Goal: Task Accomplishment & Management: Use online tool/utility

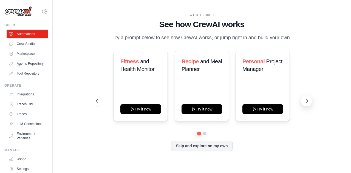
click at [305, 98] on icon at bounding box center [306, 100] width 5 height 5
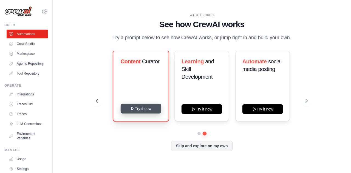
click at [152, 109] on button "Try it now" at bounding box center [140, 109] width 41 height 10
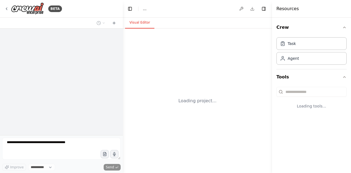
select select "****"
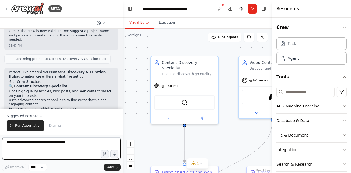
scroll to position [486, 0]
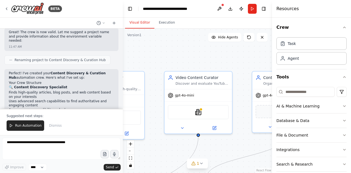
drag, startPoint x: 232, startPoint y: 79, endPoint x: 157, endPoint y: 94, distance: 76.5
click at [157, 94] on div ".deletable-edge-delete-btn { width: 20px; height: 20px; border: 0px solid #ffff…" at bounding box center [197, 101] width 149 height 144
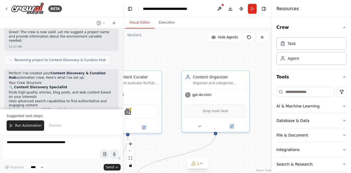
drag, startPoint x: 236, startPoint y: 62, endPoint x: 164, endPoint y: 62, distance: 71.3
click at [164, 62] on div ".deletable-edge-delete-btn { width: 20px; height: 20px; border: 0px solid #ffff…" at bounding box center [197, 101] width 149 height 144
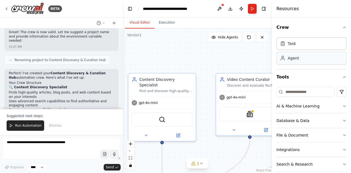
drag, startPoint x: 157, startPoint y: 51, endPoint x: 283, endPoint y: 56, distance: 126.0
click at [283, 56] on div "BETA Set up a crew that finds and organizes interesting articles, videos, and p…" at bounding box center [175, 86] width 351 height 173
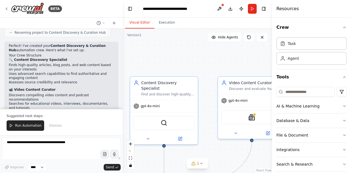
scroll to position [628, 0]
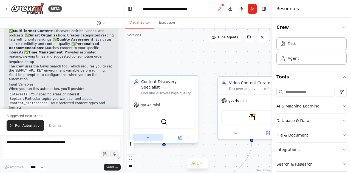
click at [145, 134] on button at bounding box center [147, 137] width 31 height 7
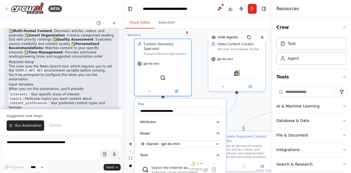
drag, startPoint x: 201, startPoint y: 92, endPoint x: 200, endPoint y: 50, distance: 41.9
click at [200, 50] on div ".deletable-edge-delete-btn { width: 20px; height: 20px; border: 0px solid #ffff…" at bounding box center [197, 101] width 149 height 144
click at [165, 51] on div "Content Discovery Specialist Find and discover high-quality articles, videos, a…" at bounding box center [163, 47] width 57 height 19
click at [169, 51] on div "Find and discover high-quality articles, videos, and podcasts based on {interes…" at bounding box center [166, 53] width 45 height 4
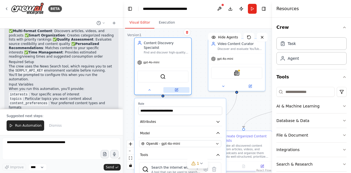
click at [179, 87] on button at bounding box center [176, 89] width 26 height 5
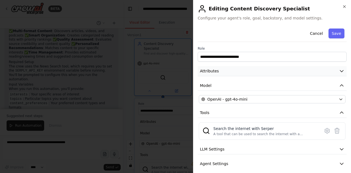
click at [339, 70] on icon "button" at bounding box center [341, 70] width 5 height 5
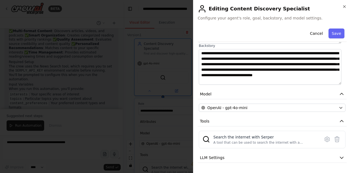
scroll to position [82, 0]
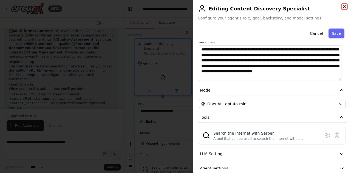
click at [344, 6] on icon "button" at bounding box center [344, 6] width 2 height 2
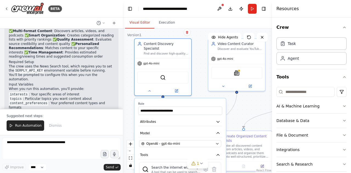
click at [245, 120] on div ".deletable-edge-delete-btn { width: 20px; height: 20px; border: 0px solid #ffff…" at bounding box center [197, 101] width 149 height 144
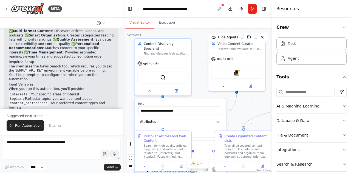
click at [197, 83] on div ".deletable-edge-delete-btn { width: 20px; height: 20px; border: 0px solid #ffff…" at bounding box center [197, 101] width 149 height 144
click at [175, 88] on div at bounding box center [163, 89] width 57 height 9
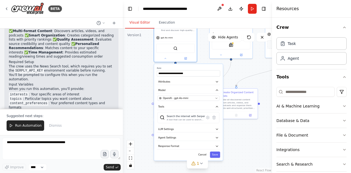
drag, startPoint x: 144, startPoint y: 123, endPoint x: 141, endPoint y: 84, distance: 38.5
click at [141, 84] on div ".deletable-edge-delete-btn { width: 20px; height: 20px; border: 0px solid #ffff…" at bounding box center [197, 101] width 149 height 144
click at [164, 56] on icon at bounding box center [165, 57] width 3 height 3
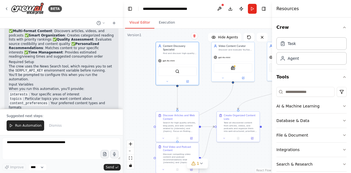
drag, startPoint x: 139, startPoint y: 62, endPoint x: 141, endPoint y: 87, distance: 24.5
click at [141, 87] on div ".deletable-edge-delete-btn { width: 20px; height: 20px; border: 0px solid #ffff…" at bounding box center [197, 101] width 149 height 144
click at [189, 80] on button at bounding box center [188, 82] width 20 height 4
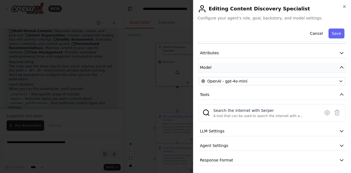
scroll to position [0, 0]
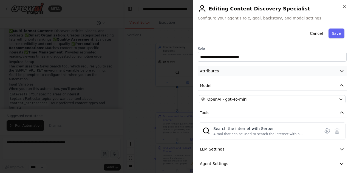
click at [340, 71] on icon "button" at bounding box center [341, 71] width 3 height 2
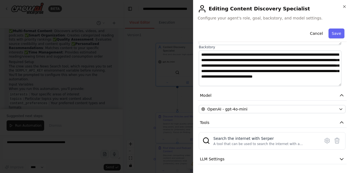
scroll to position [76, 0]
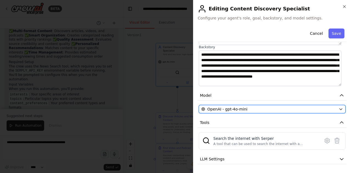
click at [339, 107] on icon "button" at bounding box center [341, 109] width 4 height 4
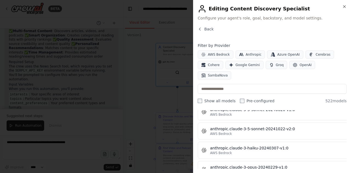
scroll to position [607, 0]
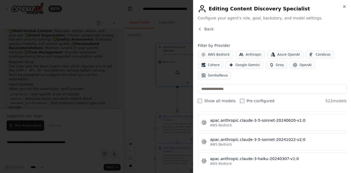
click at [346, 4] on div "Close Editing Content Discovery Specialist Configure your agent's role, goal, b…" at bounding box center [272, 86] width 158 height 173
click at [343, 7] on icon "button" at bounding box center [344, 6] width 4 height 4
click at [344, 8] on body "BETA Set up a crew that finds and organizes interesting articles, videos, and p…" at bounding box center [175, 86] width 351 height 173
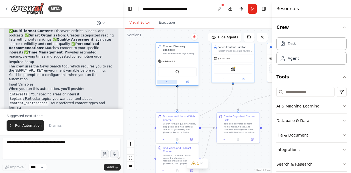
click at [165, 80] on button at bounding box center [167, 82] width 20 height 4
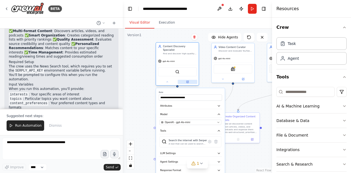
click at [188, 81] on icon at bounding box center [187, 82] width 2 height 2
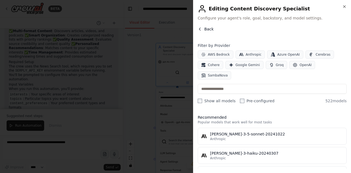
click at [202, 31] on button "Back" at bounding box center [206, 28] width 16 height 5
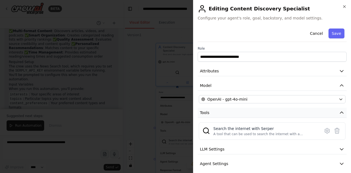
scroll to position [18, 0]
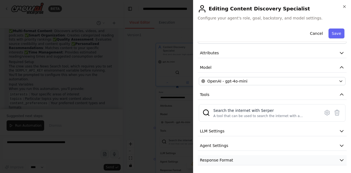
click at [340, 158] on icon "button" at bounding box center [341, 159] width 5 height 5
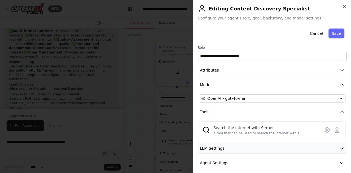
scroll to position [0, 0]
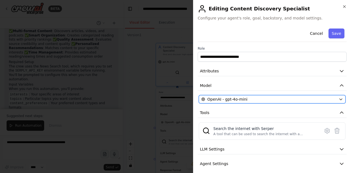
click at [339, 98] on icon "button" at bounding box center [341, 99] width 4 height 4
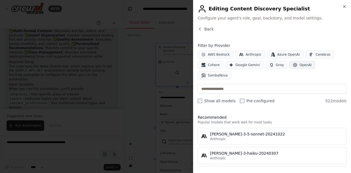
click at [301, 63] on span "OpenAI" at bounding box center [305, 65] width 12 height 4
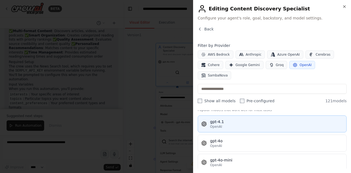
scroll to position [12, 0]
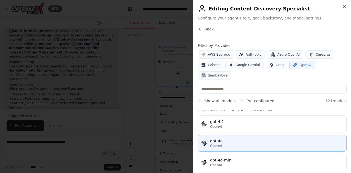
click at [219, 138] on div "gpt-4o" at bounding box center [276, 140] width 133 height 5
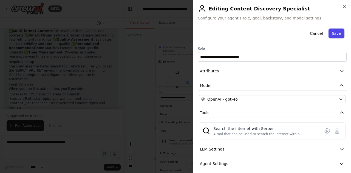
click at [331, 32] on button "Save" at bounding box center [336, 34] width 16 height 10
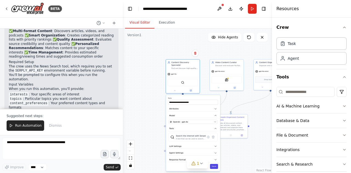
click at [214, 164] on button "Save" at bounding box center [214, 166] width 8 height 5
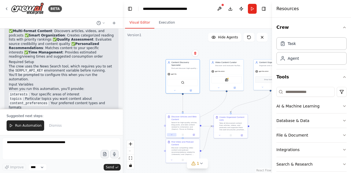
click at [173, 135] on button at bounding box center [171, 134] width 9 height 3
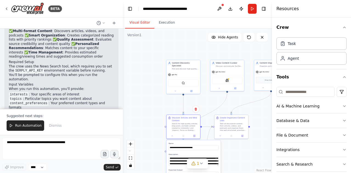
drag, startPoint x: 246, startPoint y: 153, endPoint x: 238, endPoint y: 158, distance: 9.3
click at [238, 158] on div ".deletable-edge-delete-btn { width: 20px; height: 20px; border: 0px solid #ffff…" at bounding box center [197, 101] width 149 height 144
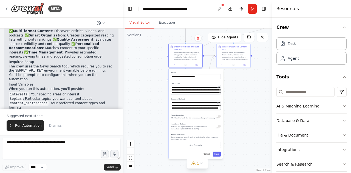
drag, startPoint x: 238, startPoint y: 158, endPoint x: 240, endPoint y: 87, distance: 71.0
click at [240, 87] on div ".deletable-edge-delete-btn { width: 20px; height: 20px; border: 0px solid #ffff…" at bounding box center [197, 101] width 149 height 144
click at [129, 146] on button "zoom in" at bounding box center [130, 143] width 7 height 7
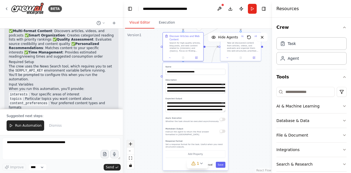
click at [129, 146] on button "zoom in" at bounding box center [130, 143] width 7 height 7
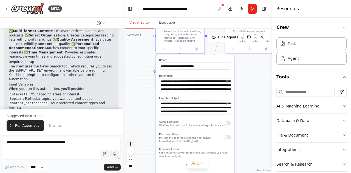
click at [129, 146] on button "zoom in" at bounding box center [130, 143] width 7 height 7
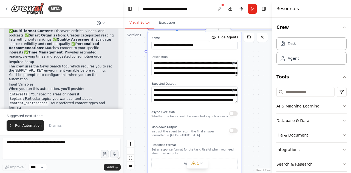
drag, startPoint x: 254, startPoint y: 137, endPoint x: 254, endPoint y: 123, distance: 14.0
click at [254, 123] on div ".deletable-edge-delete-btn { width: 20px; height: 20px; border: 0px solid #ffff…" at bounding box center [197, 101] width 149 height 144
click at [187, 73] on textarea "**********" at bounding box center [194, 68] width 86 height 16
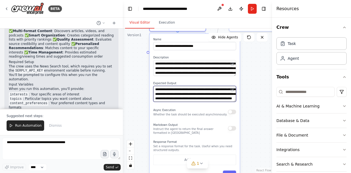
click at [183, 96] on textarea "**********" at bounding box center [194, 94] width 83 height 16
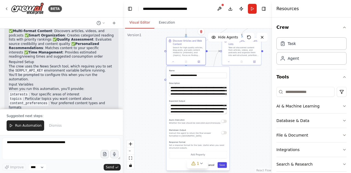
click at [221, 166] on button "Save" at bounding box center [221, 165] width 9 height 6
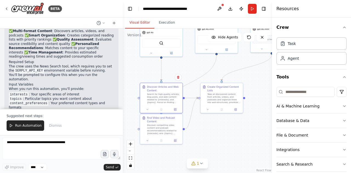
drag, startPoint x: 220, startPoint y: 110, endPoint x: 204, endPoint y: 152, distance: 45.3
click at [202, 156] on div ".deletable-edge-delete-btn { width: 20px; height: 20px; border: 0px solid #ffff…" at bounding box center [197, 101] width 149 height 144
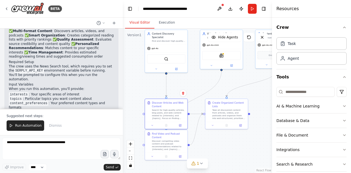
drag, startPoint x: 212, startPoint y: 136, endPoint x: 214, endPoint y: 157, distance: 20.6
click at [214, 157] on div ".deletable-edge-delete-btn { width: 20px; height: 20px; border: 0px solid #ffff…" at bounding box center [197, 101] width 149 height 144
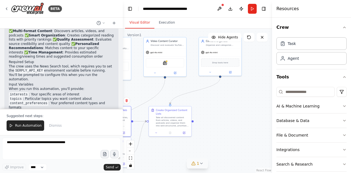
drag, startPoint x: 257, startPoint y: 151, endPoint x: 199, endPoint y: 162, distance: 58.9
click at [199, 162] on div "Version 1 Show Tools Hide Agents .deletable-edge-delete-btn { width: 20px; heig…" at bounding box center [197, 101] width 149 height 144
click at [157, 135] on button at bounding box center [155, 134] width 12 height 4
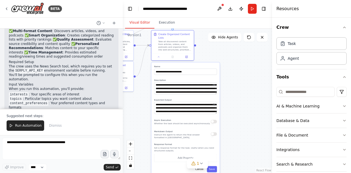
drag, startPoint x: 232, startPoint y: 126, endPoint x: 235, endPoint y: 48, distance: 78.5
click at [235, 48] on div ".deletable-edge-delete-btn { width: 20px; height: 20px; border: 0px solid #ffff…" at bounding box center [197, 101] width 149 height 144
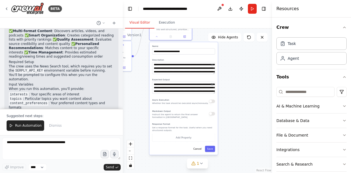
drag, startPoint x: 236, startPoint y: 107, endPoint x: 234, endPoint y: 88, distance: 19.9
click at [234, 88] on div ".deletable-edge-delete-btn { width: 20px; height: 20px; border: 0px solid #ffff…" at bounding box center [197, 101] width 149 height 144
click at [184, 91] on textarea "**********" at bounding box center [182, 88] width 63 height 12
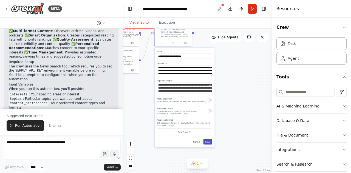
click at [208, 143] on button "Save" at bounding box center [207, 141] width 9 height 5
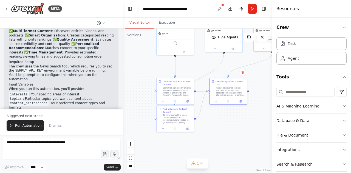
drag, startPoint x: 168, startPoint y: 86, endPoint x: 223, endPoint y: 144, distance: 80.3
click at [223, 144] on div ".deletable-edge-delete-btn { width: 20px; height: 20px; border: 0px solid #ffff…" at bounding box center [197, 101] width 149 height 144
click at [164, 105] on div "Find Video and Podcast Content Discover compelling video content and podcast re…" at bounding box center [175, 115] width 37 height 20
click at [163, 102] on button at bounding box center [163, 101] width 10 height 4
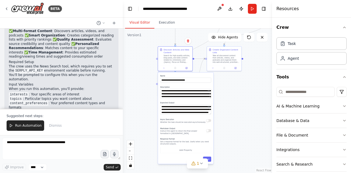
drag, startPoint x: 242, startPoint y: 147, endPoint x: 237, endPoint y: 110, distance: 36.6
click at [237, 110] on div ".deletable-edge-delete-btn { width: 20px; height: 20px; border: 0px solid #ffff…" at bounding box center [197, 101] width 149 height 144
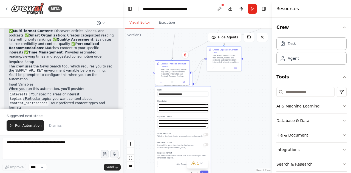
drag, startPoint x: 182, startPoint y: 129, endPoint x: 180, endPoint y: 144, distance: 15.3
click at [180, 144] on div "Markdown Output Instruct the agent to return the final answer formatted in Mark…" at bounding box center [180, 145] width 46 height 8
click at [184, 80] on button at bounding box center [184, 81] width 10 height 3
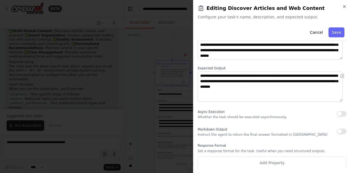
scroll to position [0, 0]
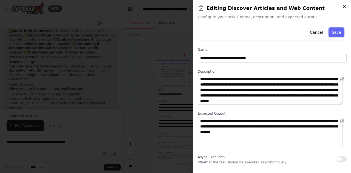
click at [343, 7] on icon "button" at bounding box center [344, 6] width 4 height 4
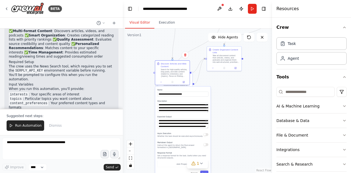
click at [251, 117] on div ".deletable-edge-delete-btn { width: 20px; height: 20px; border: 0px solid #ffff…" at bounding box center [197, 101] width 149 height 144
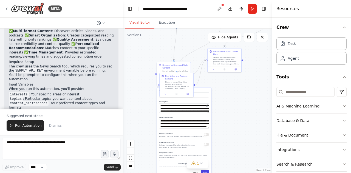
click at [206, 170] on button "Save" at bounding box center [205, 172] width 8 height 5
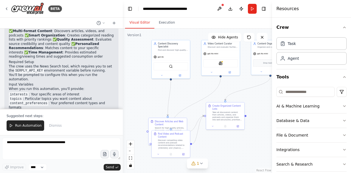
drag, startPoint x: 235, startPoint y: 122, endPoint x: 237, endPoint y: 186, distance: 63.9
click at [237, 173] on html "BETA Set up a crew that finds and organizes interesting articles, videos, and p…" at bounding box center [175, 86] width 351 height 173
click at [180, 73] on div at bounding box center [171, 75] width 38 height 6
click at [181, 73] on button at bounding box center [180, 75] width 18 height 4
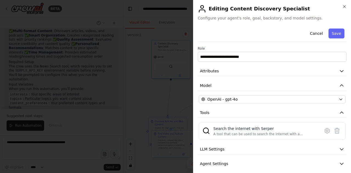
scroll to position [18, 0]
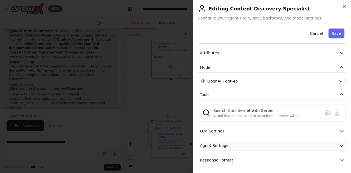
click at [340, 143] on icon "button" at bounding box center [341, 145] width 5 height 5
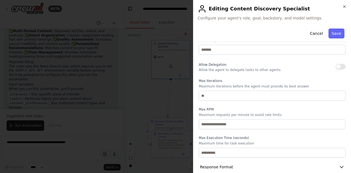
scroll to position [165, 0]
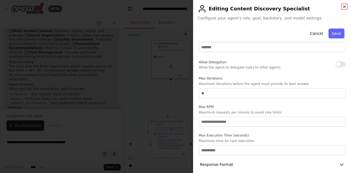
click at [344, 6] on icon "button" at bounding box center [344, 6] width 4 height 4
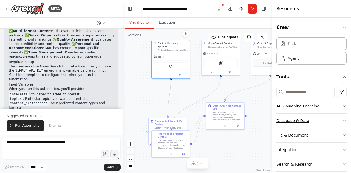
scroll to position [21, 0]
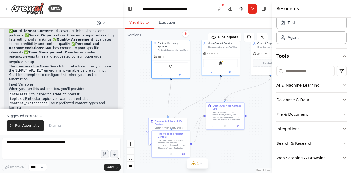
click at [343, 83] on div "Crew Task Agent Tools AI & Machine Learning Database & Data File & Document Int…" at bounding box center [311, 95] width 79 height 155
click at [342, 84] on icon "button" at bounding box center [344, 85] width 4 height 4
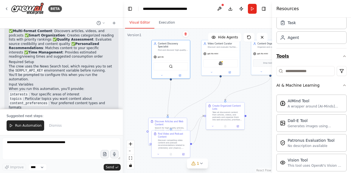
scroll to position [0, 0]
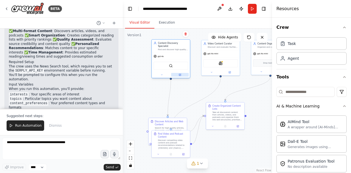
click at [180, 74] on icon at bounding box center [180, 75] width 2 height 2
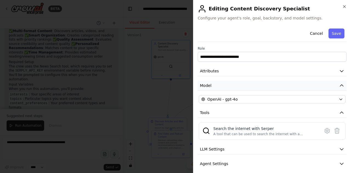
scroll to position [17, 0]
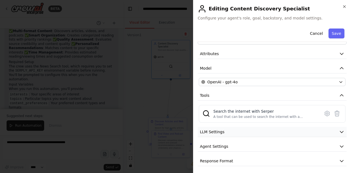
click at [338, 134] on button "LLM Settings" at bounding box center [272, 132] width 149 height 10
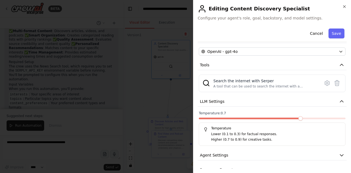
scroll to position [49, 0]
